Goal: Task Accomplishment & Management: Manage account settings

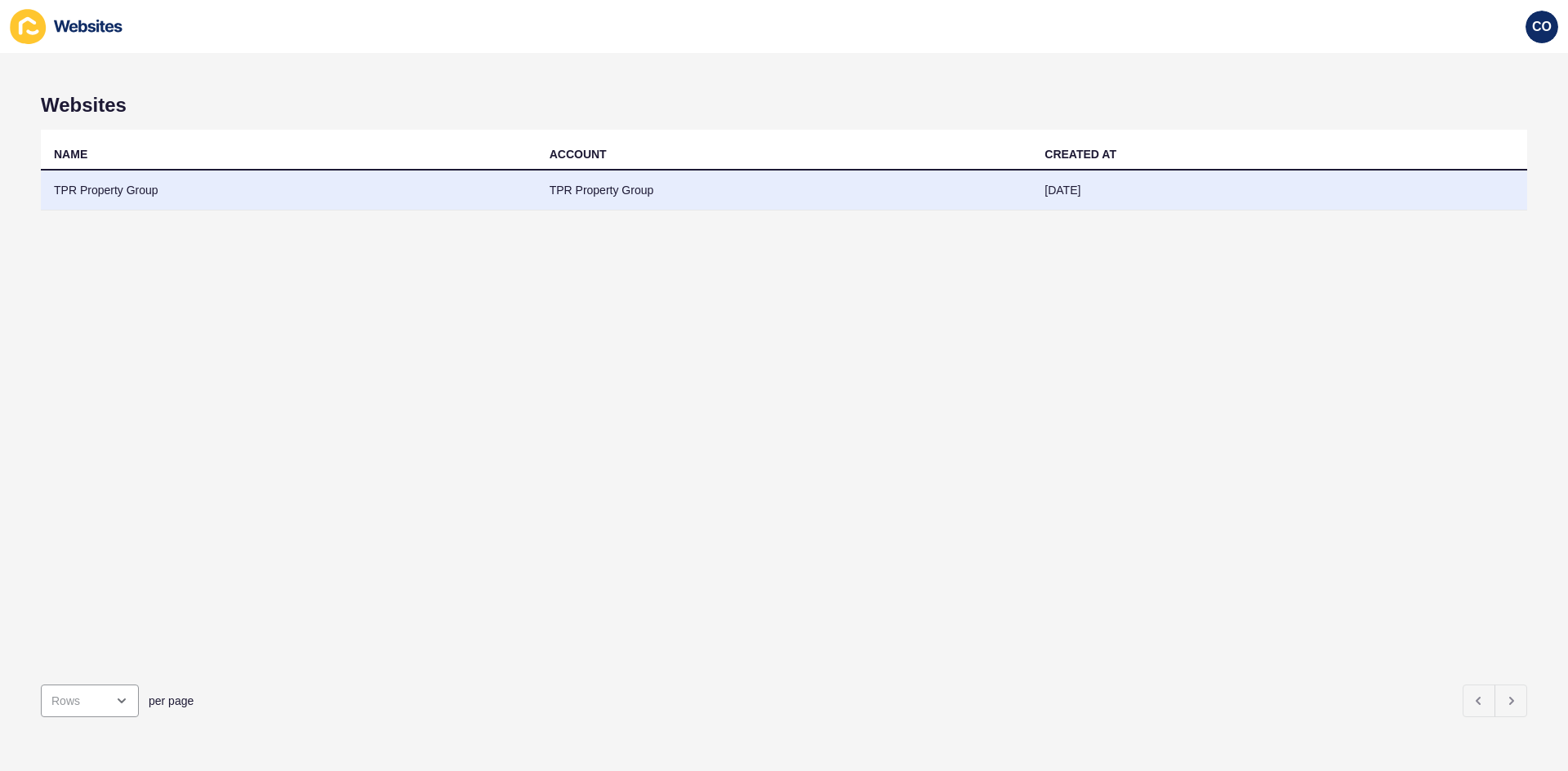
click at [147, 192] on td "TPR Property Group" at bounding box center [289, 191] width 496 height 40
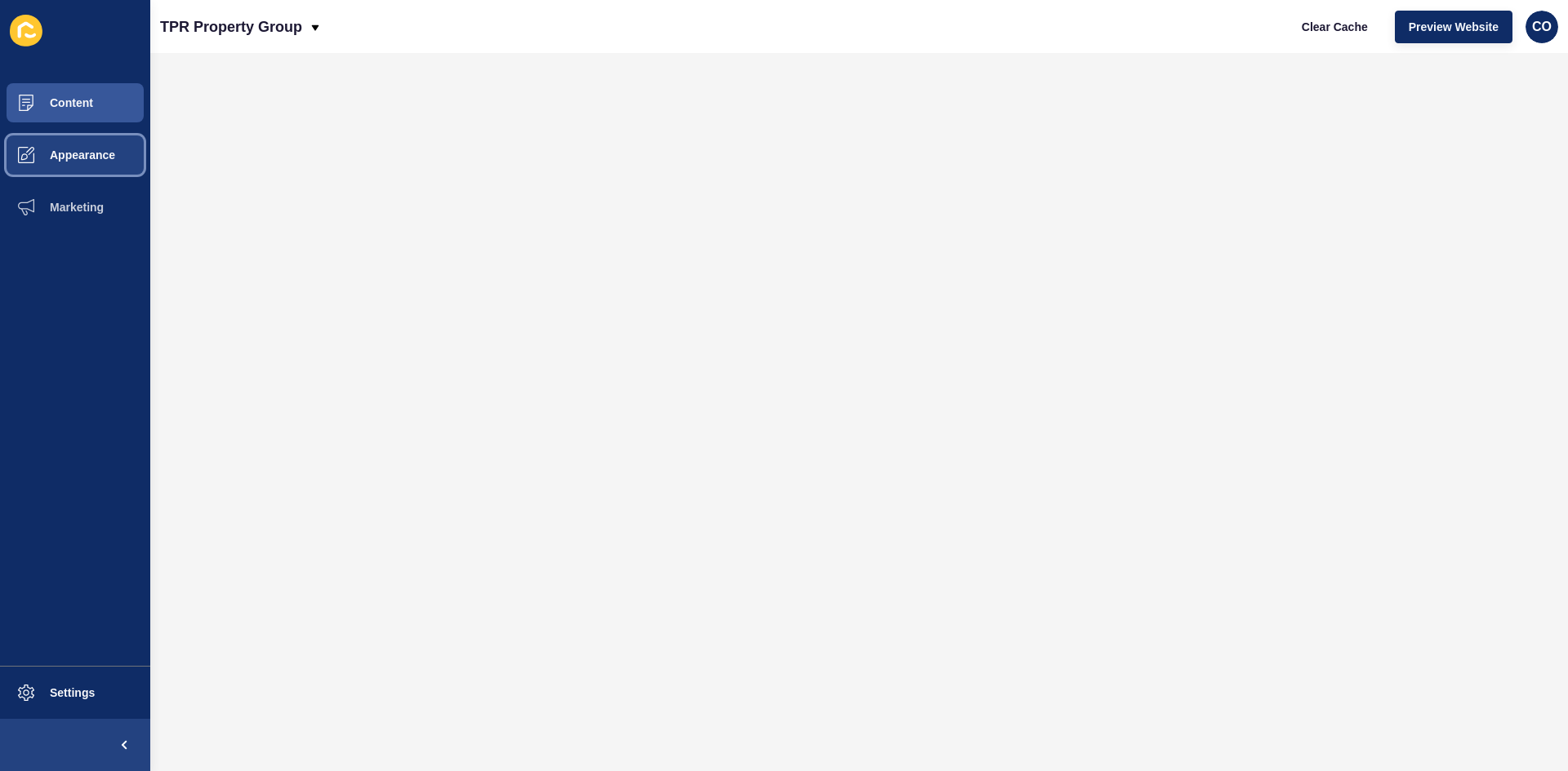
click at [96, 150] on span "Appearance" at bounding box center [56, 155] width 117 height 13
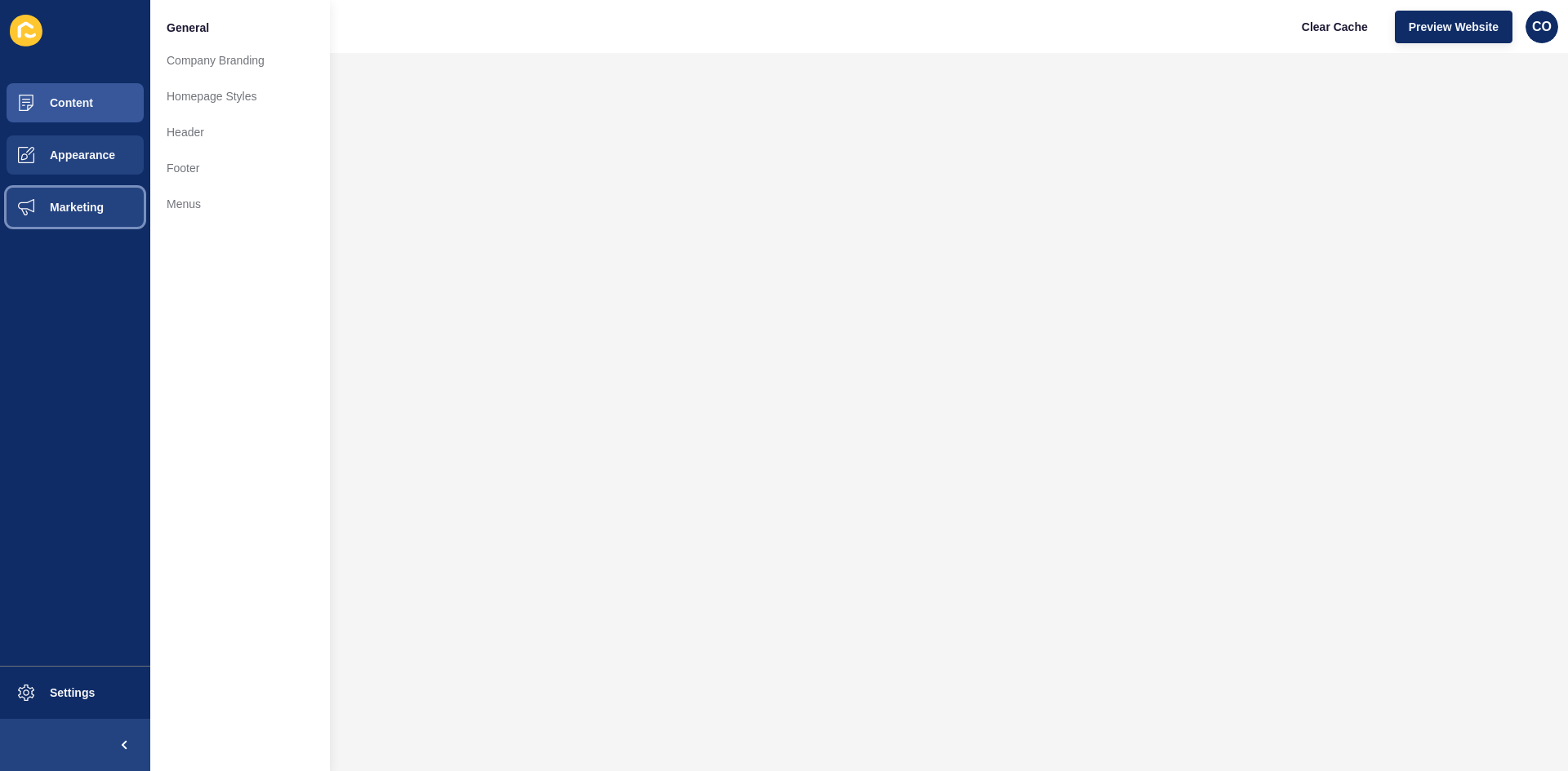
click at [86, 203] on span "Marketing" at bounding box center [50, 208] width 106 height 13
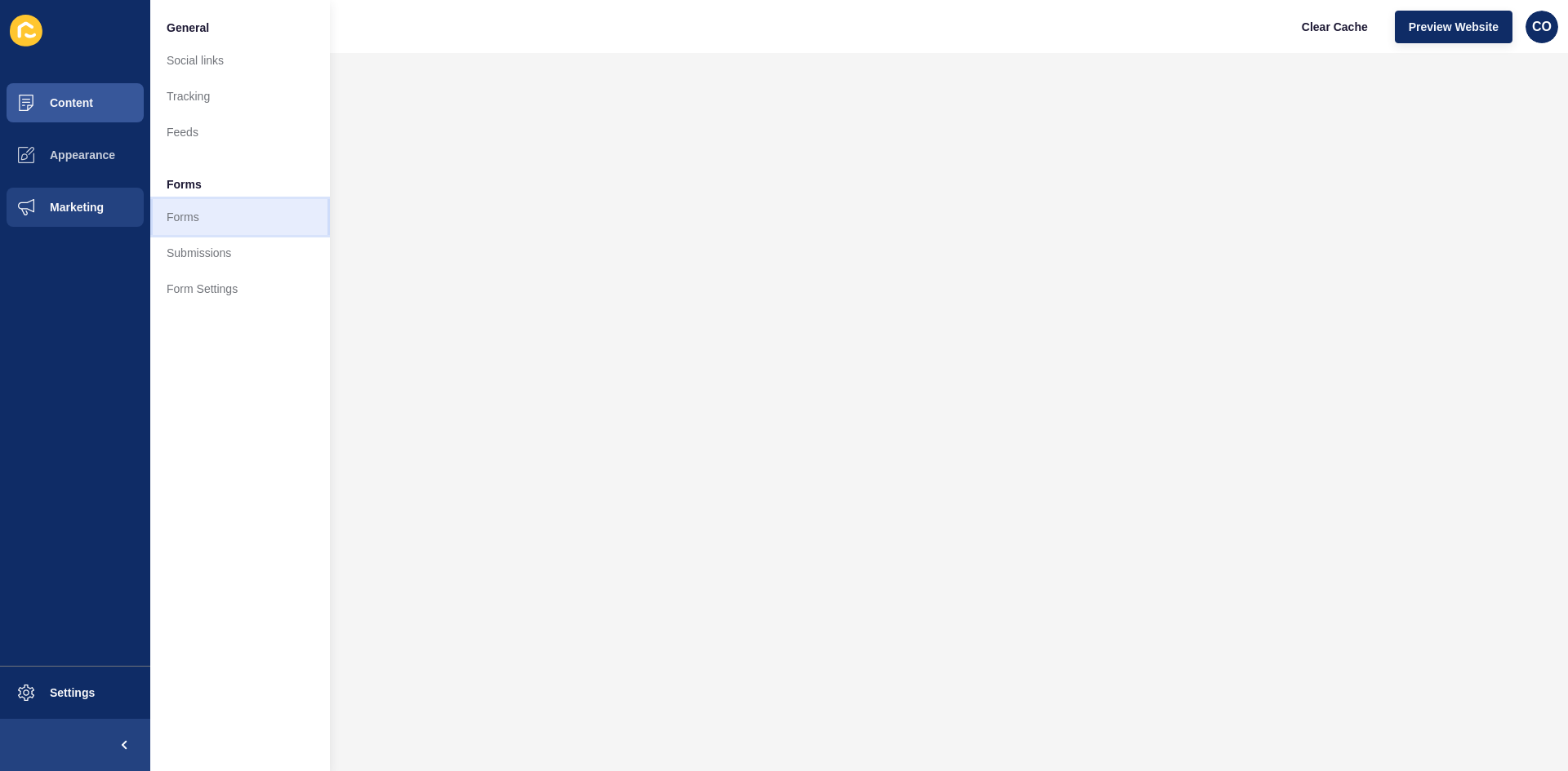
click at [194, 220] on link "Forms" at bounding box center [240, 217] width 179 height 36
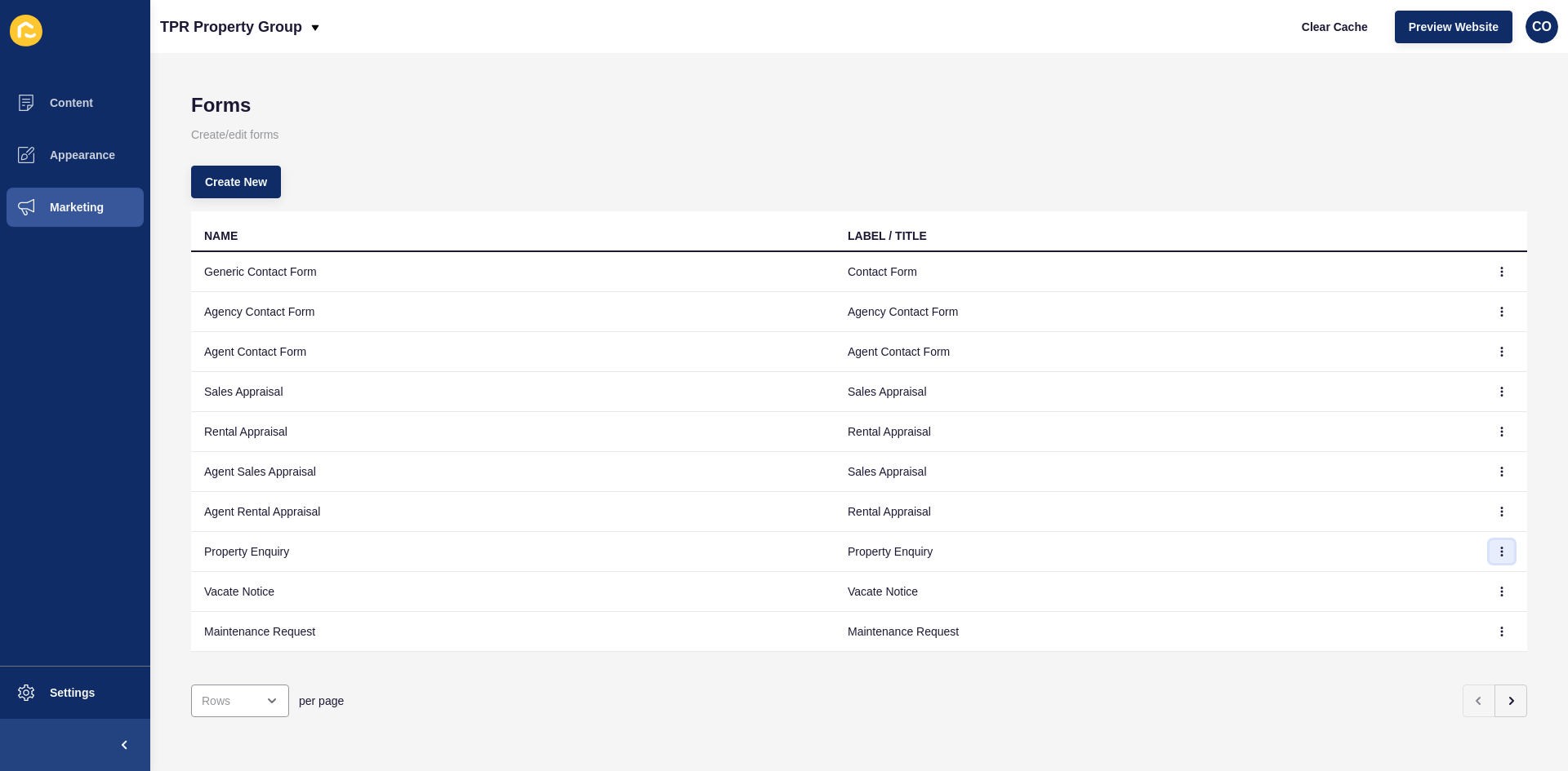
click at [1253, 554] on icon "button" at bounding box center [1502, 552] width 1 height 8
click at [1253, 586] on link "Edit" at bounding box center [1444, 584] width 114 height 36
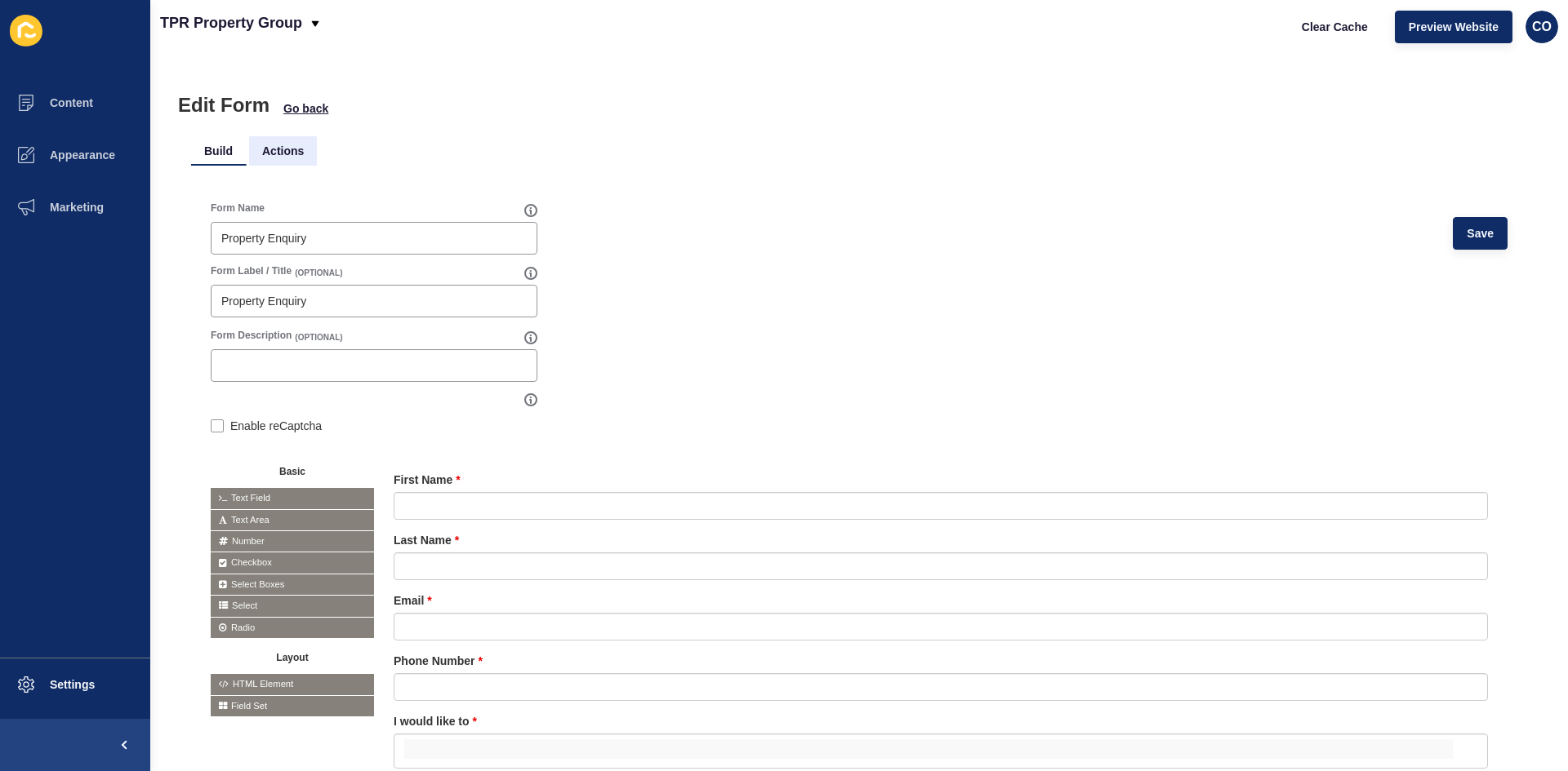
click at [276, 150] on li "Actions" at bounding box center [282, 151] width 68 height 29
drag, startPoint x: 286, startPoint y: 147, endPoint x: 642, endPoint y: 174, distance: 357.0
click at [286, 147] on li "Actions" at bounding box center [282, 151] width 68 height 29
